Goal: Information Seeking & Learning: Learn about a topic

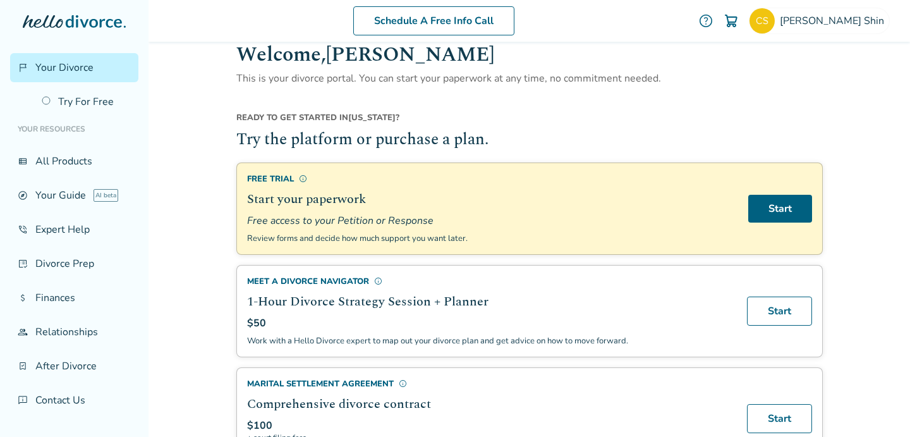
scroll to position [23, 0]
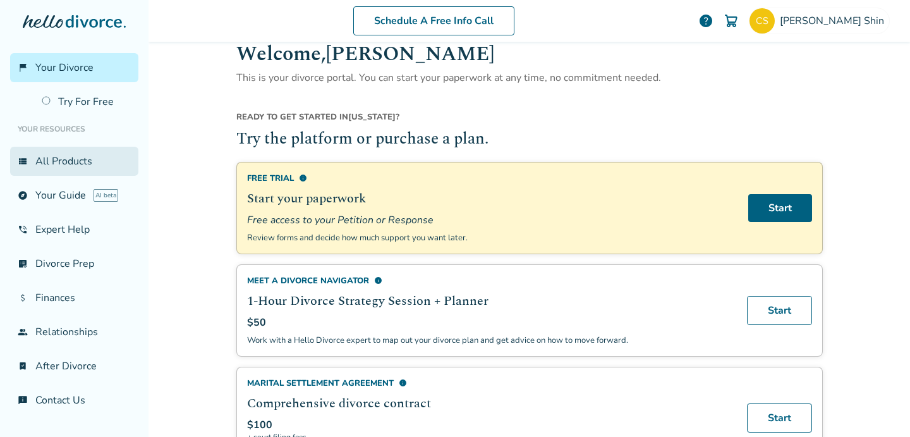
click at [87, 157] on link "view_list All Products" at bounding box center [74, 161] width 128 height 29
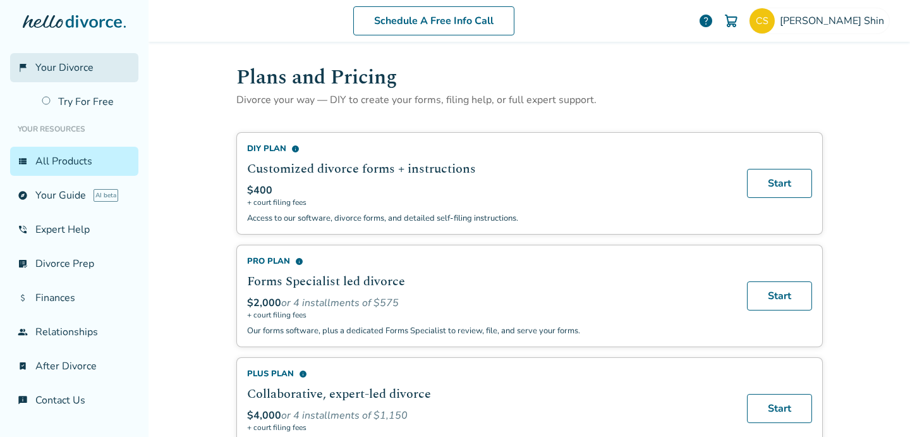
click at [103, 77] on link "flag_2 Your Divorce" at bounding box center [74, 67] width 128 height 29
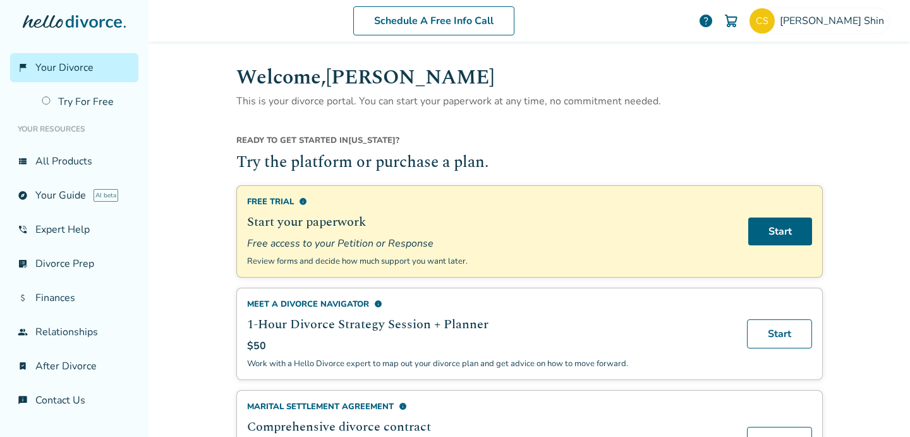
click at [93, 243] on ul "Your Resources view_list All Products explore Your Guide AI beta phone_in_talk …" at bounding box center [74, 265] width 128 height 298
click at [88, 165] on link "view_list All Products" at bounding box center [74, 161] width 128 height 29
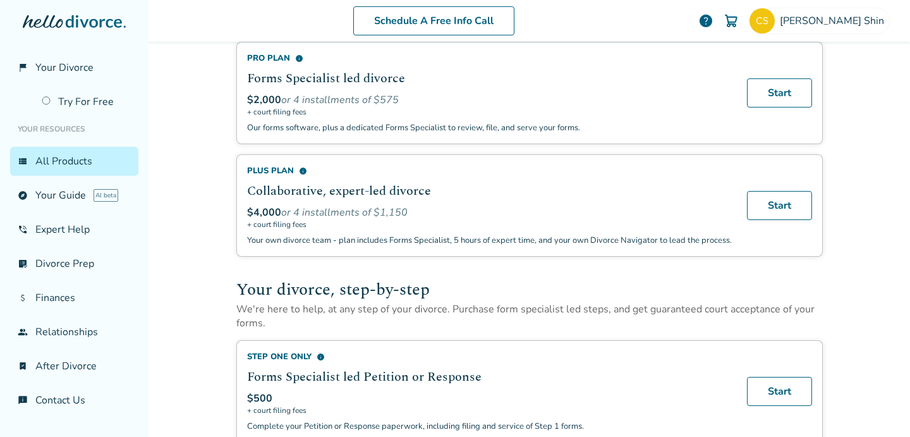
scroll to position [559, 0]
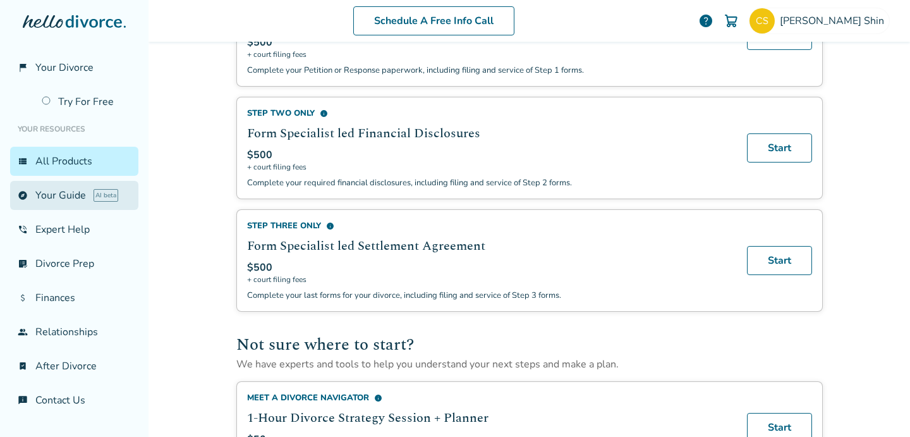
click at [72, 185] on link "explore Your Guide AI beta" at bounding box center [74, 195] width 128 height 29
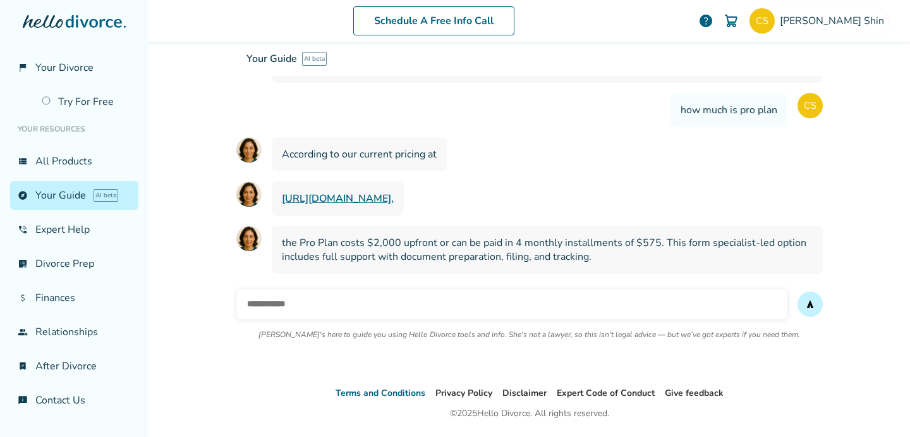
click at [360, 370] on div "Schedule A Free Info Call [PERSON_NAME] help Schedule A Free Call [PERSON_NAME]…" at bounding box center [530, 218] width 762 height 437
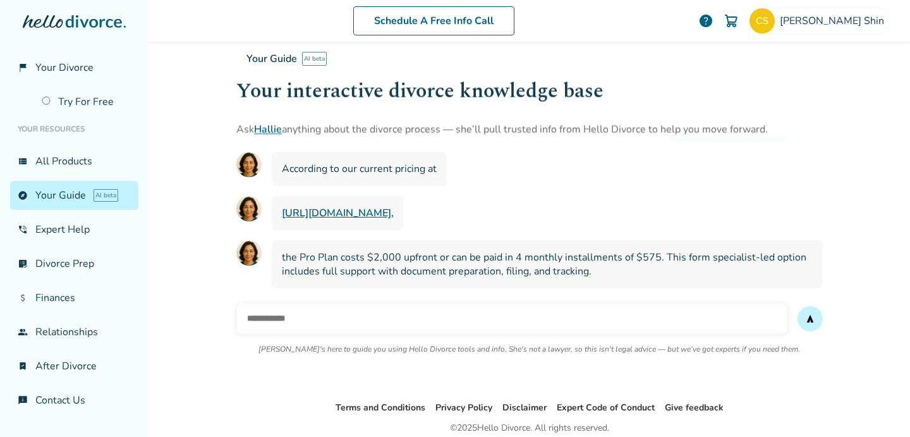
click at [346, 307] on input "text" at bounding box center [511, 318] width 551 height 30
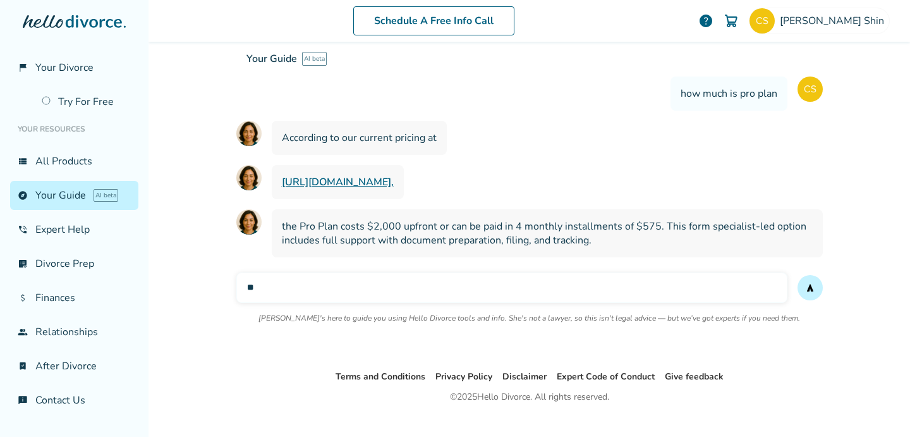
type input "*"
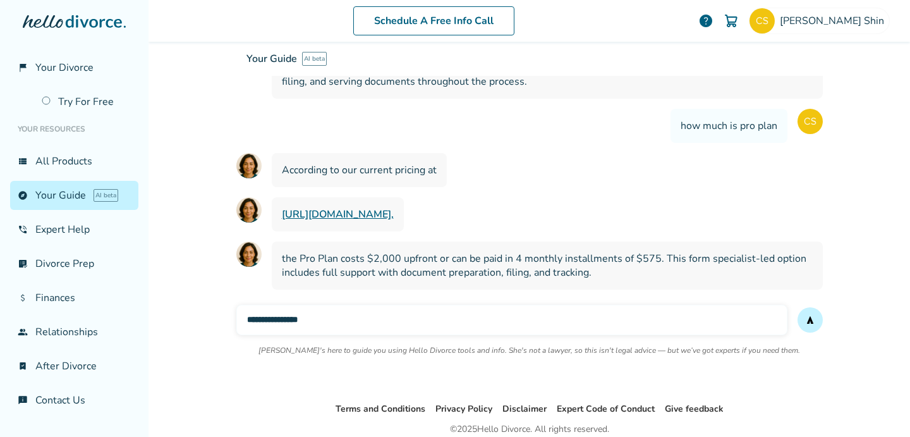
scroll to position [1997, 0]
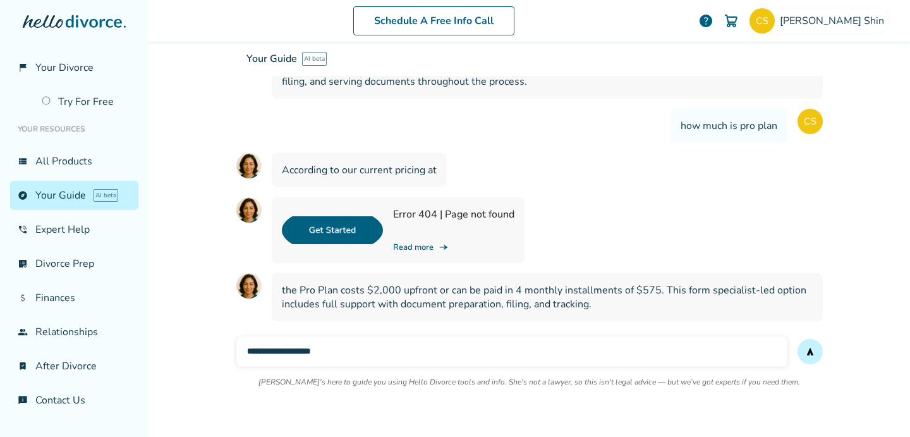
type input "**********"
click at [798, 339] on button "send" at bounding box center [810, 351] width 25 height 25
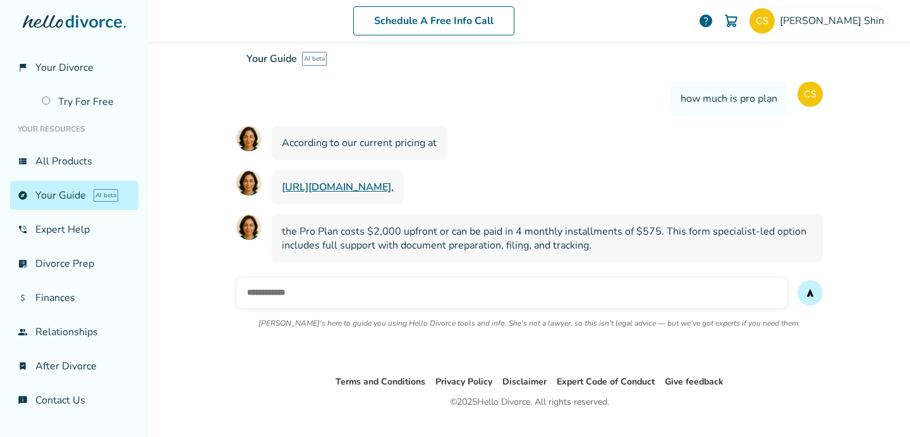
scroll to position [2248, 0]
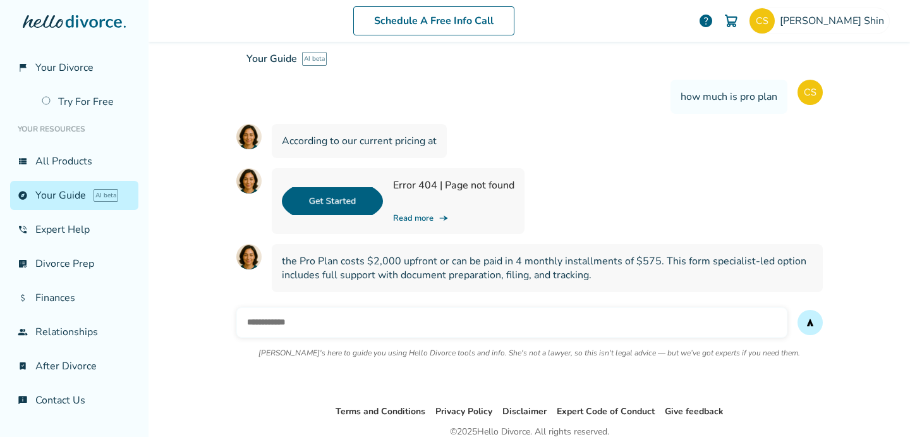
click at [407, 212] on link "Read more line_end_arrow_notch" at bounding box center [453, 217] width 121 height 11
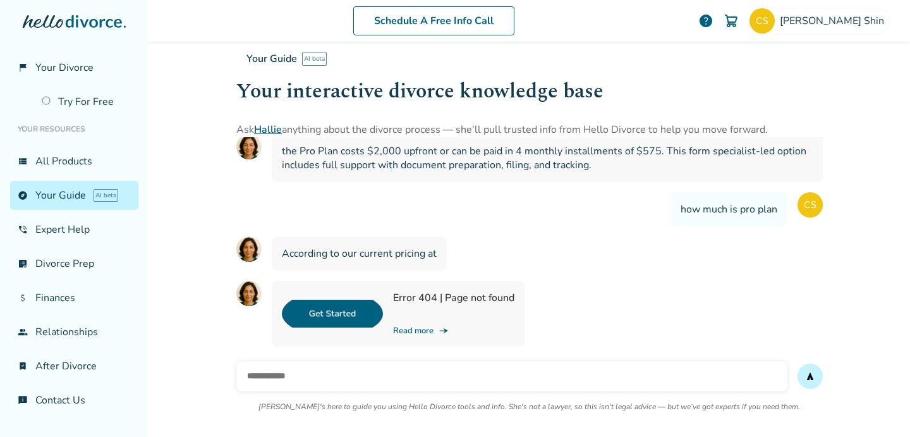
scroll to position [1969, 0]
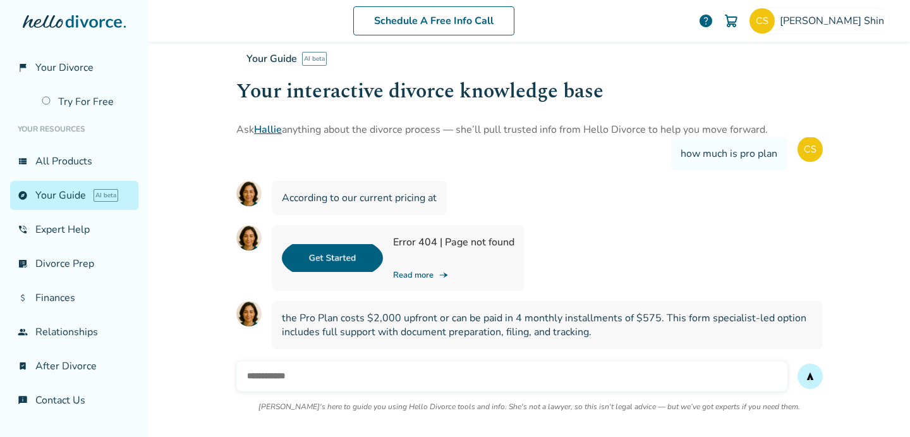
click at [312, 236] on img at bounding box center [332, 258] width 101 height 46
click at [358, 374] on input "text" at bounding box center [511, 376] width 551 height 30
type input "*"
type input "**********"
click at [798, 363] on button "send" at bounding box center [810, 375] width 25 height 25
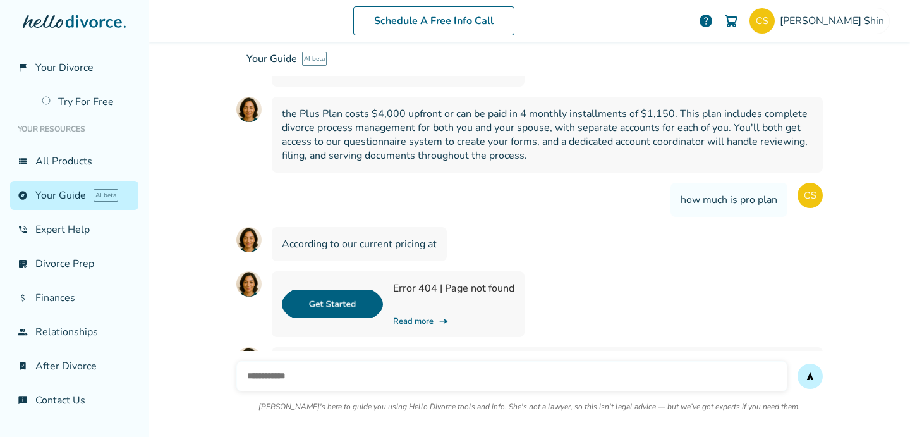
scroll to position [2500, 0]
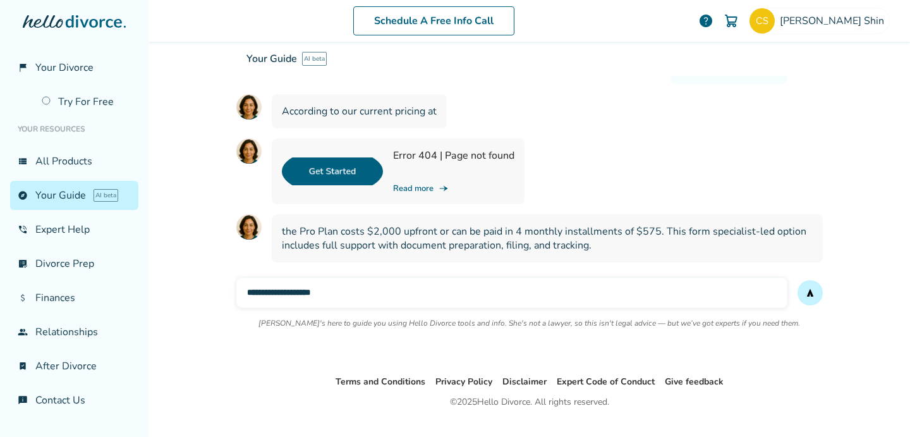
type input "**********"
click at [798, 280] on button "send" at bounding box center [810, 292] width 25 height 25
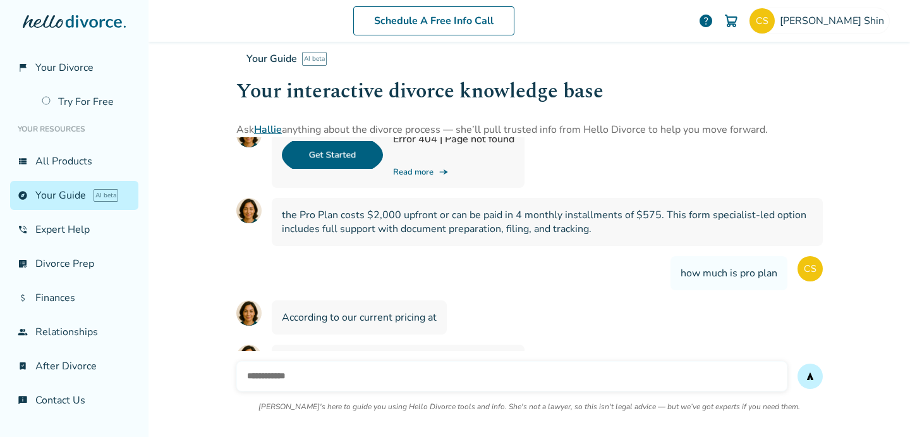
scroll to position [1832, 0]
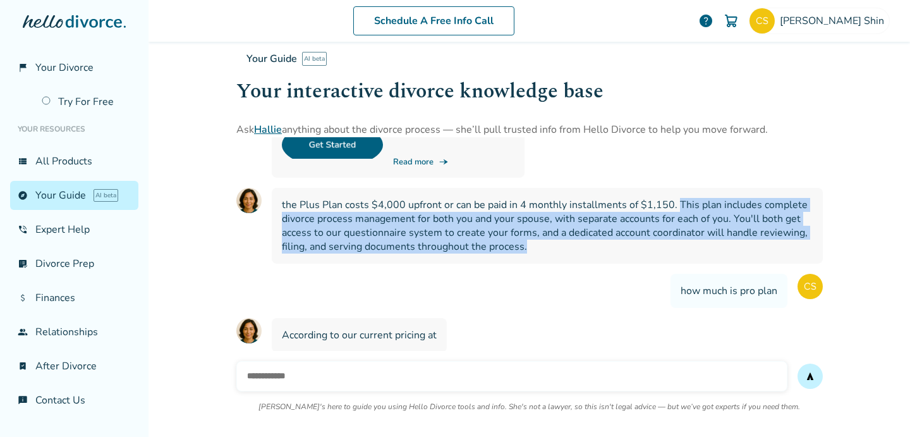
drag, startPoint x: 670, startPoint y: 186, endPoint x: 600, endPoint y: 222, distance: 78.6
click at [600, 222] on span "the Plus Plan costs $4,000 upfront or can be paid in 4 monthly installments of …" at bounding box center [547, 226] width 531 height 56
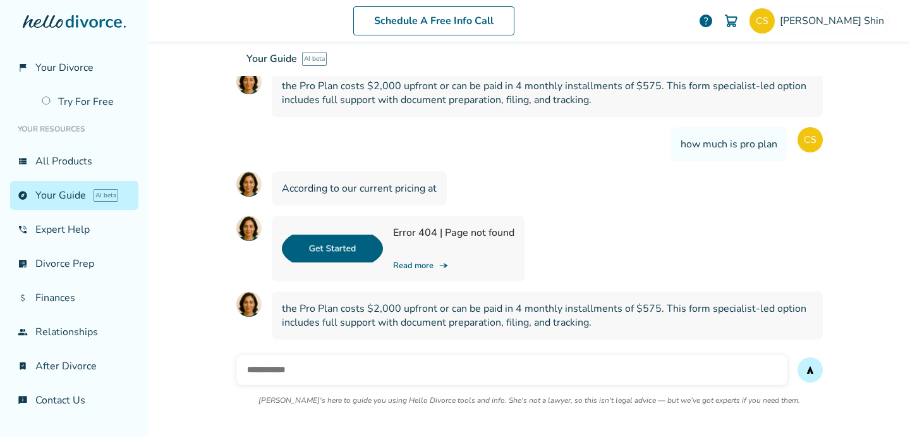
scroll to position [2721, 0]
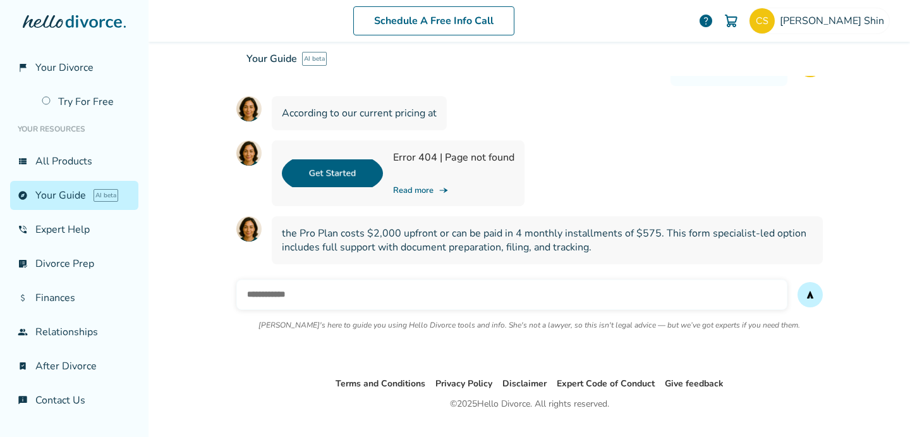
click at [604, 279] on input "text" at bounding box center [511, 294] width 551 height 30
type input "**********"
click at [798, 282] on button "send" at bounding box center [810, 294] width 25 height 25
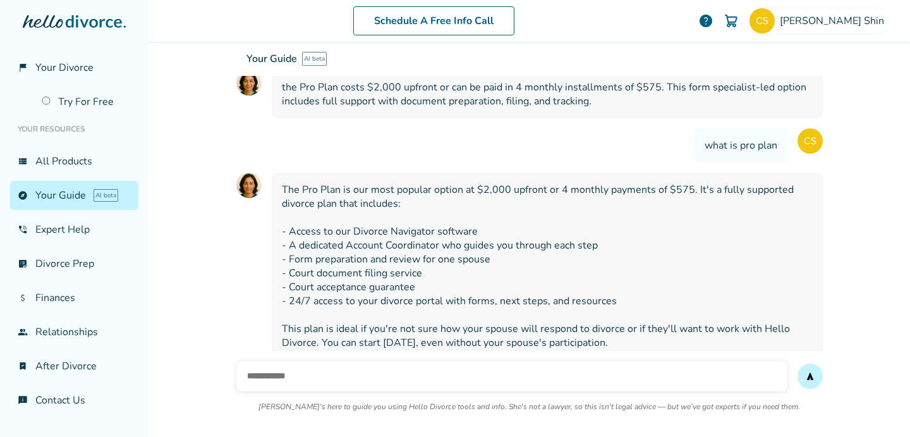
scroll to position [3026, 0]
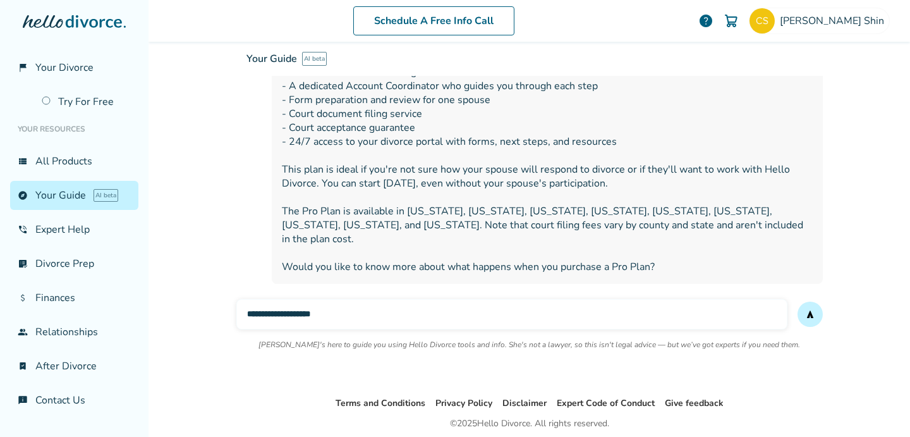
type input "**********"
click at [798, 301] on button "send" at bounding box center [810, 313] width 25 height 25
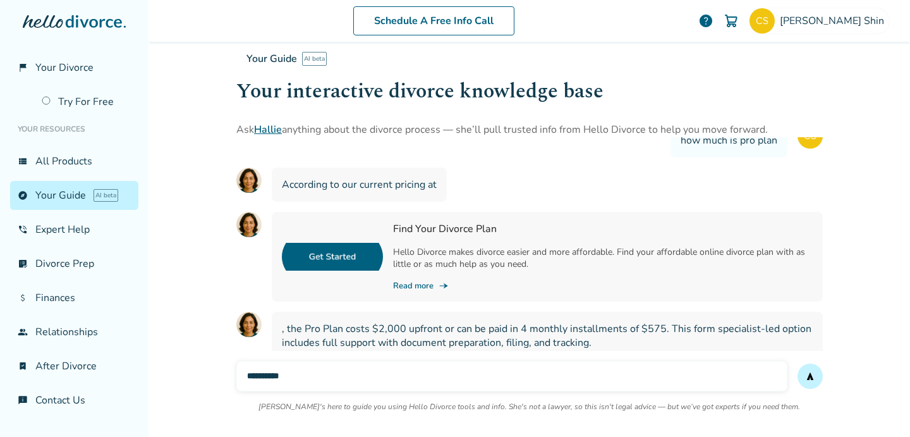
scroll to position [3271, 0]
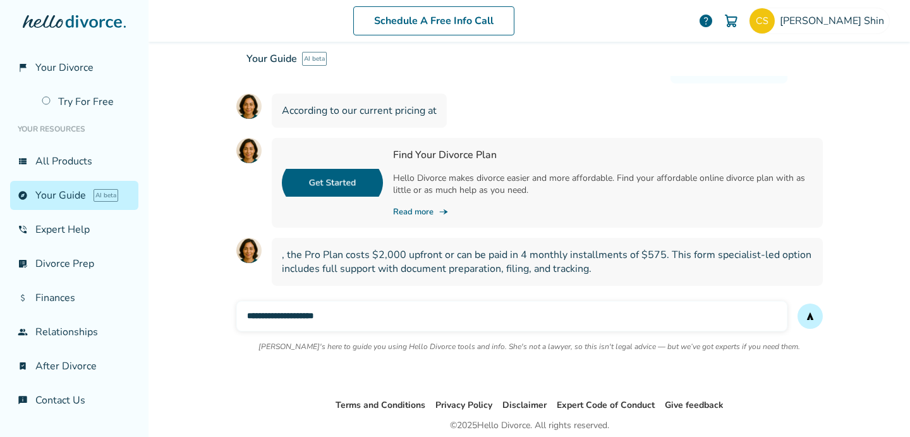
type input "**********"
click at [798, 303] on button "send" at bounding box center [810, 315] width 25 height 25
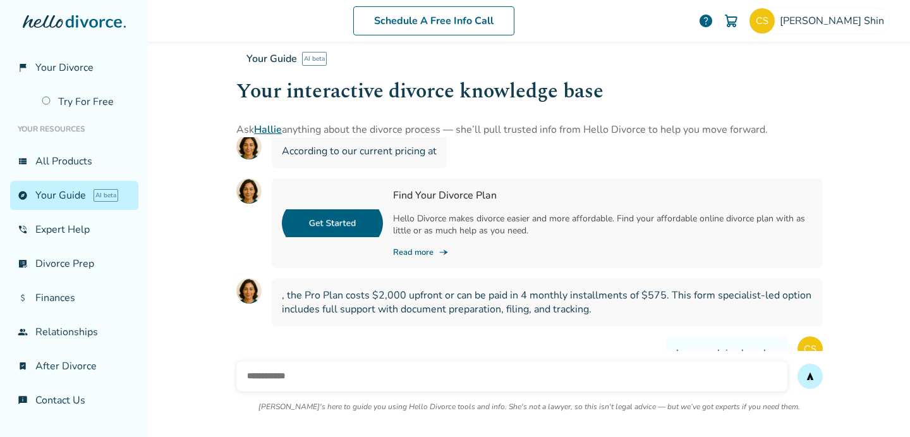
scroll to position [3358, 0]
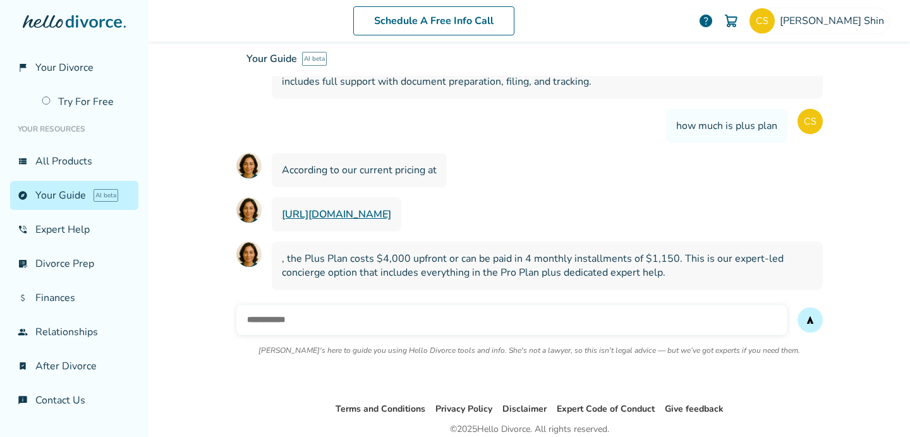
scroll to position [3460, 0]
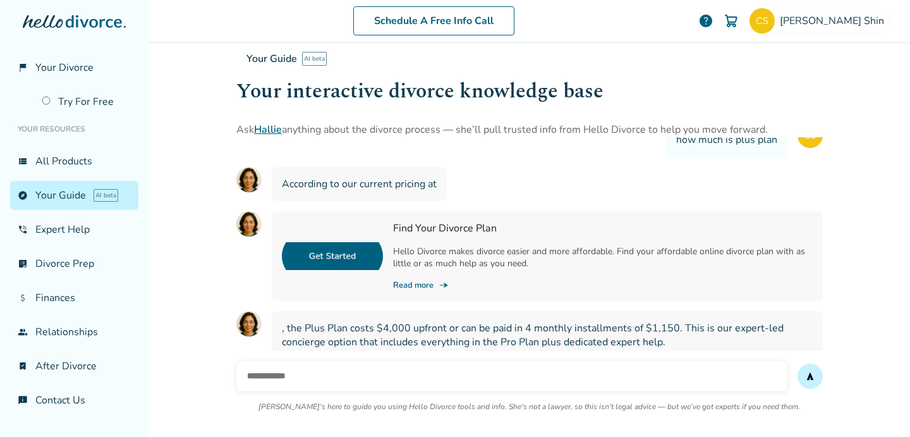
scroll to position [3417, 0]
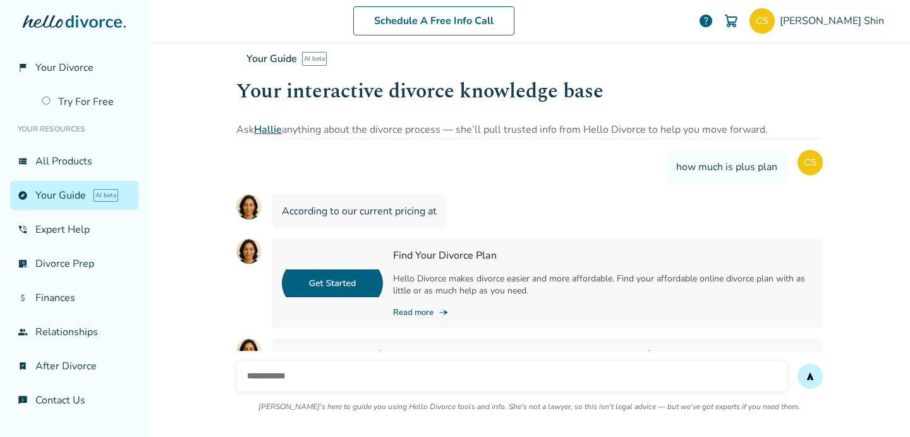
click at [411, 307] on link "Read more line_end_arrow_notch" at bounding box center [603, 312] width 420 height 11
click at [422, 374] on input "text" at bounding box center [511, 376] width 551 height 30
type input "**********"
click at [798, 363] on button "send" at bounding box center [810, 375] width 25 height 25
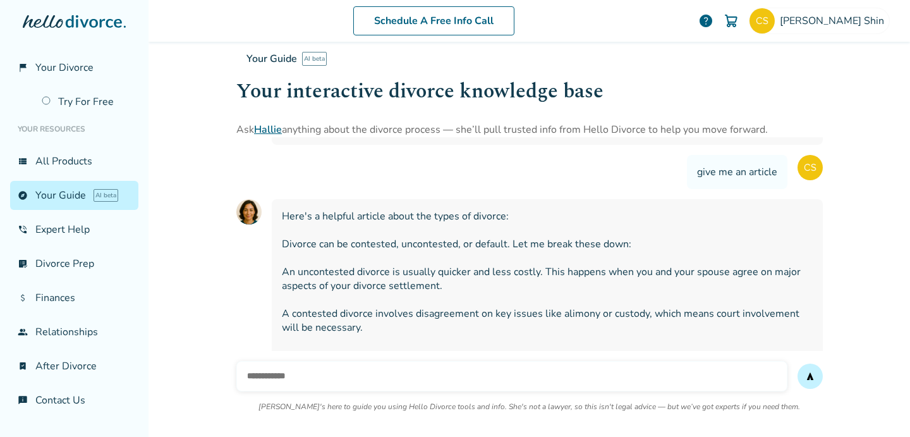
scroll to position [3656, 0]
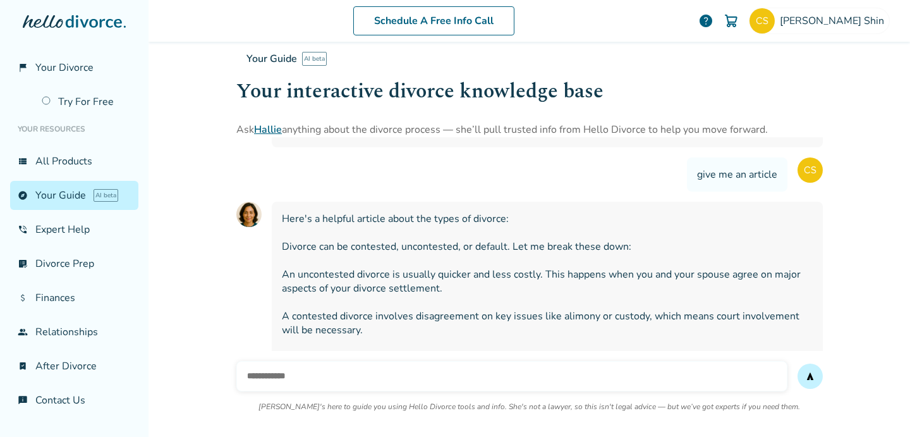
click at [484, 212] on span "Here's a helpful article about the types of divorce: Divorce can be contested, …" at bounding box center [547, 323] width 531 height 222
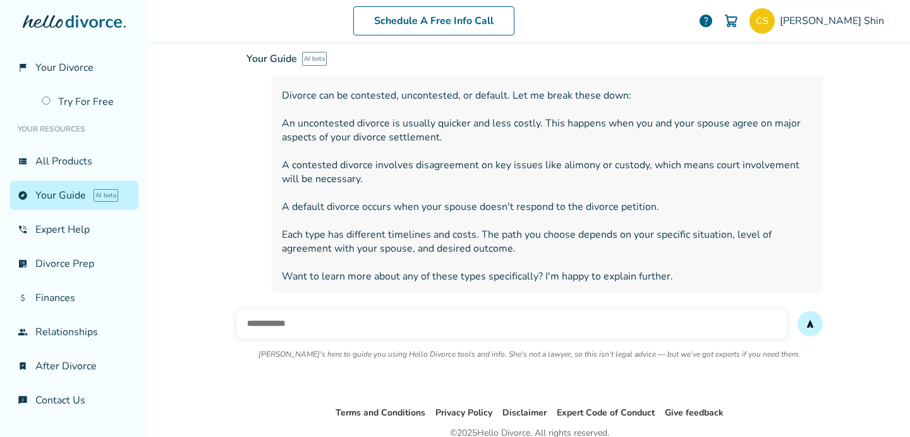
click at [469, 308] on input "text" at bounding box center [511, 323] width 551 height 30
type input "****"
click at [798, 311] on button "send" at bounding box center [810, 323] width 25 height 25
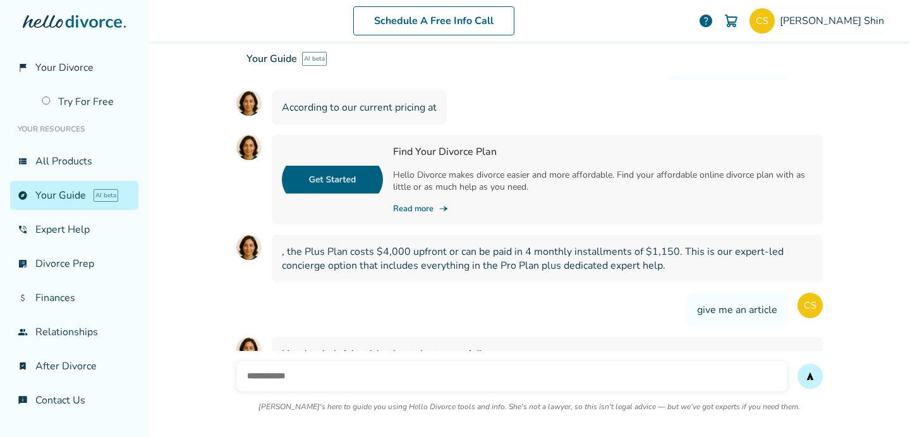
scroll to position [3521, 0]
click at [346, 132] on div "Your Guide AI beta Your interactive divorce knowledge base Ask [PERSON_NAME] an…" at bounding box center [529, 89] width 587 height 95
click at [419, 166] on div "Find Your Divorce Plan Hello Divorce makes divorce easier and more affordable. …" at bounding box center [547, 179] width 551 height 90
click at [412, 202] on link "Read more line_end_arrow_notch" at bounding box center [603, 207] width 420 height 11
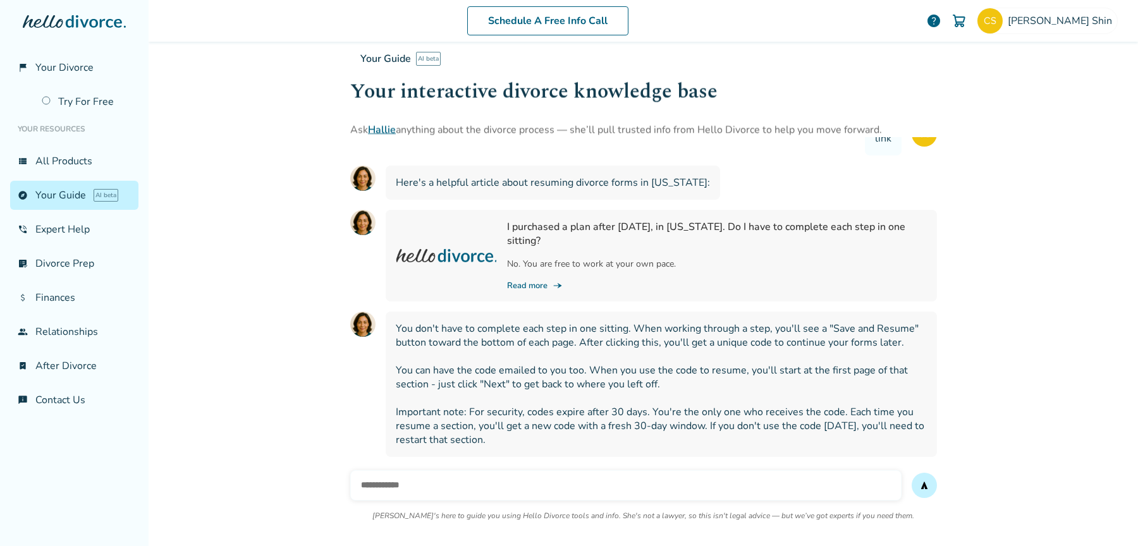
scroll to position [3960, 0]
